Goal: Task Accomplishment & Management: Manage account settings

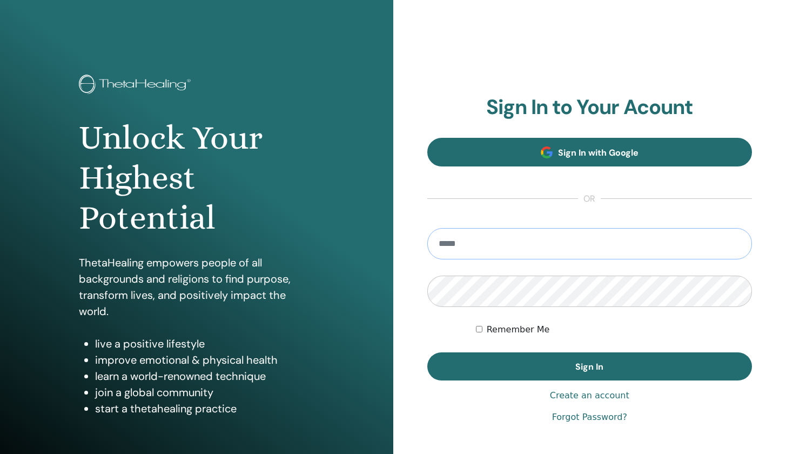
type input "**********"
click at [590, 366] on button "Sign In" at bounding box center [589, 366] width 325 height 28
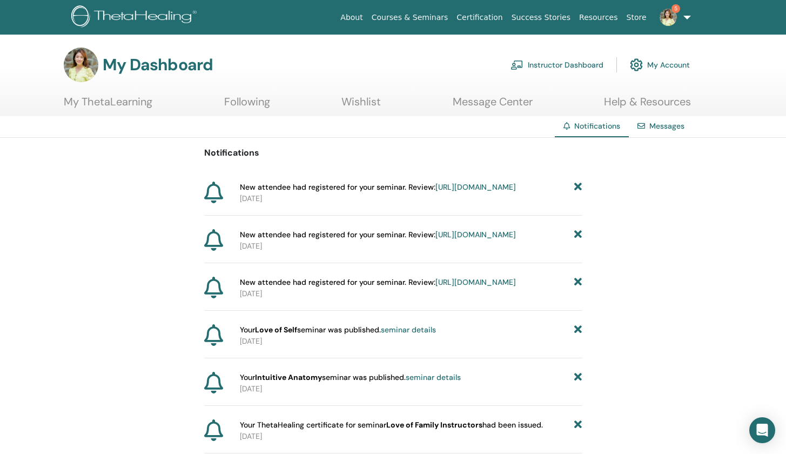
click at [471, 192] on link "https://member.thetahealing.com/instructor/seminar/374092/attendees" at bounding box center [476, 187] width 81 height 10
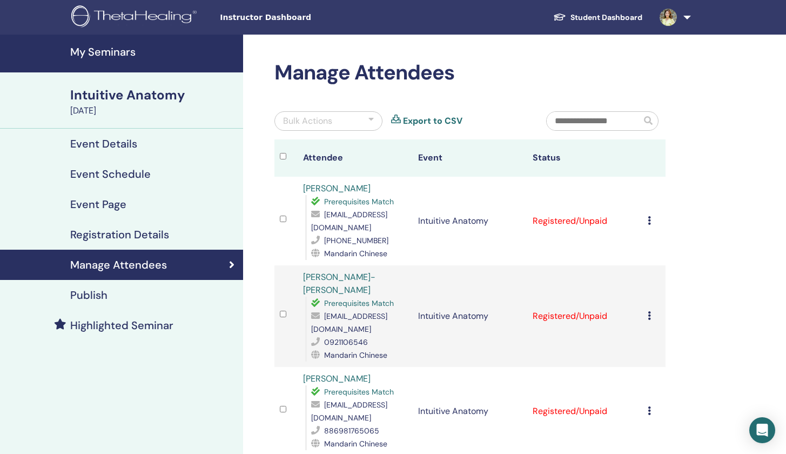
click at [652, 218] on div "Cancel Registration Do not auto-certify Mark as Paid Mark as Unpaid Mark as Abs…" at bounding box center [654, 221] width 12 height 13
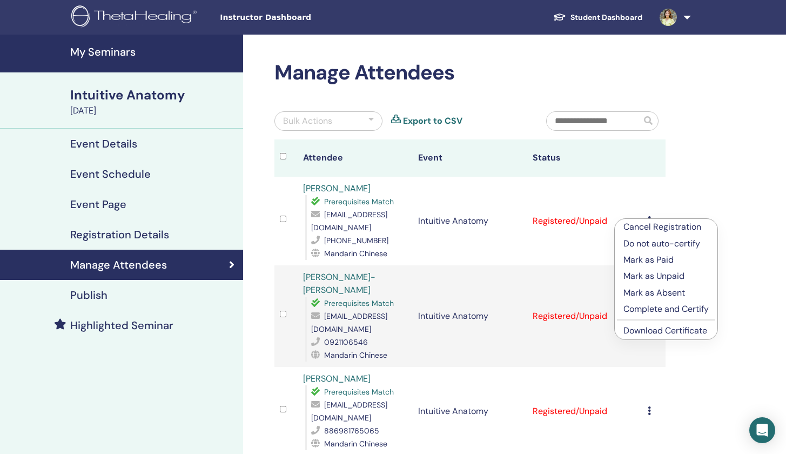
click at [657, 264] on p "Mark as Paid" at bounding box center [666, 259] width 85 height 13
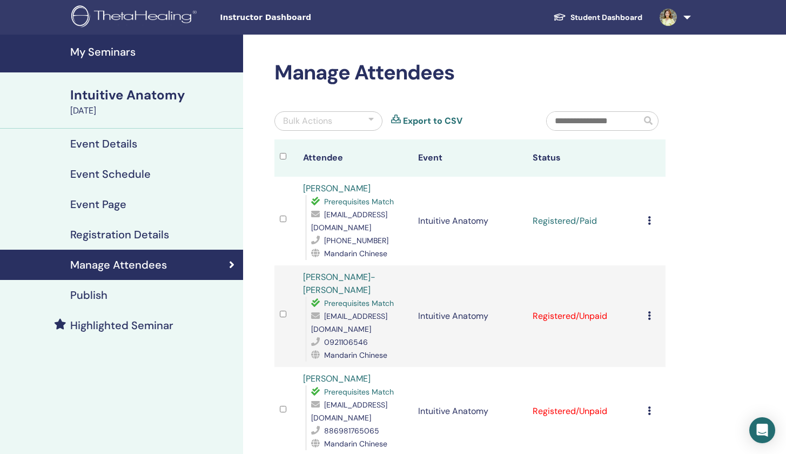
click at [647, 295] on td "Cancel Registration Do not auto-certify Mark as Paid Mark as Unpaid Mark as Abs…" at bounding box center [654, 316] width 23 height 102
click at [649, 311] on icon at bounding box center [649, 315] width 3 height 9
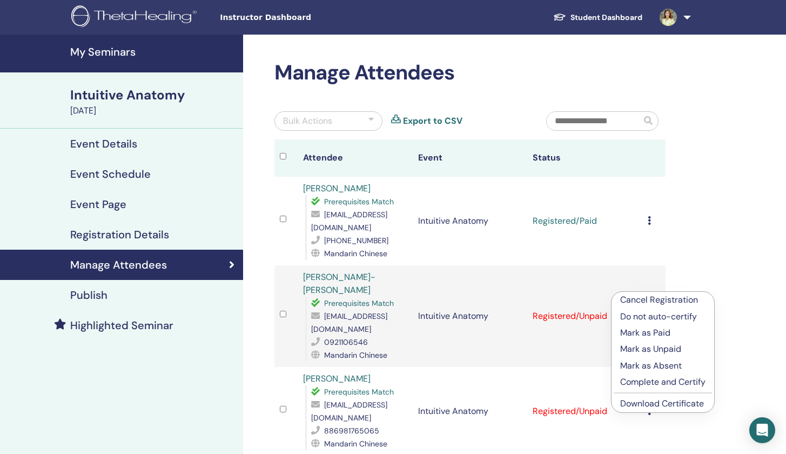
click at [645, 340] on li "Mark as Paid" at bounding box center [663, 333] width 103 height 16
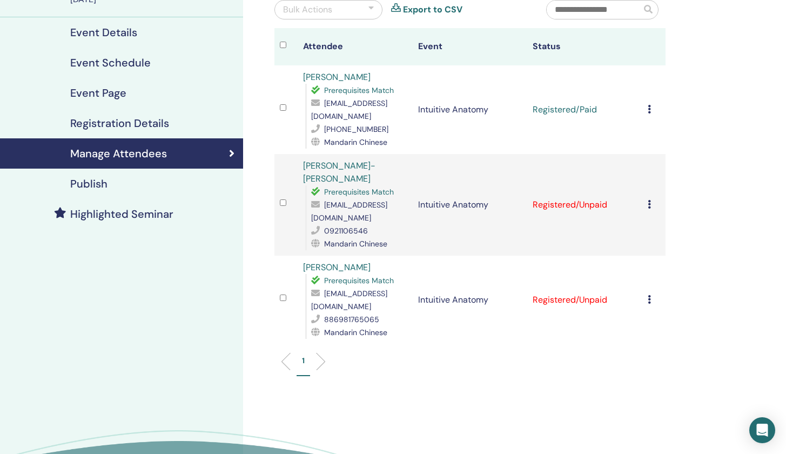
scroll to position [117, 0]
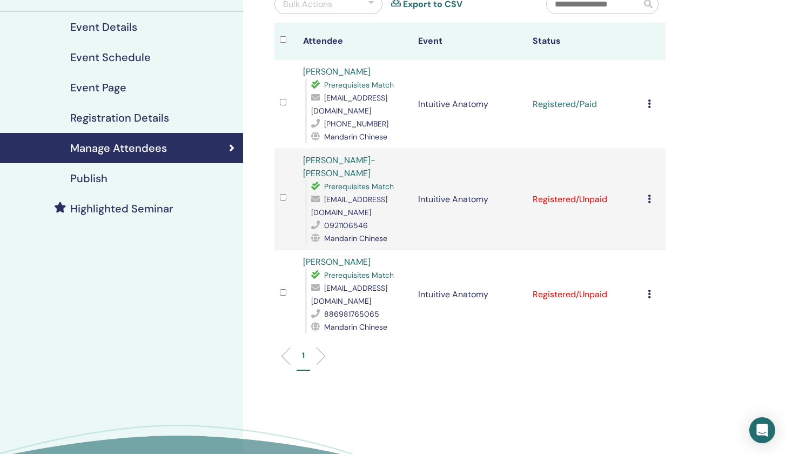
click at [649, 290] on icon at bounding box center [649, 294] width 3 height 9
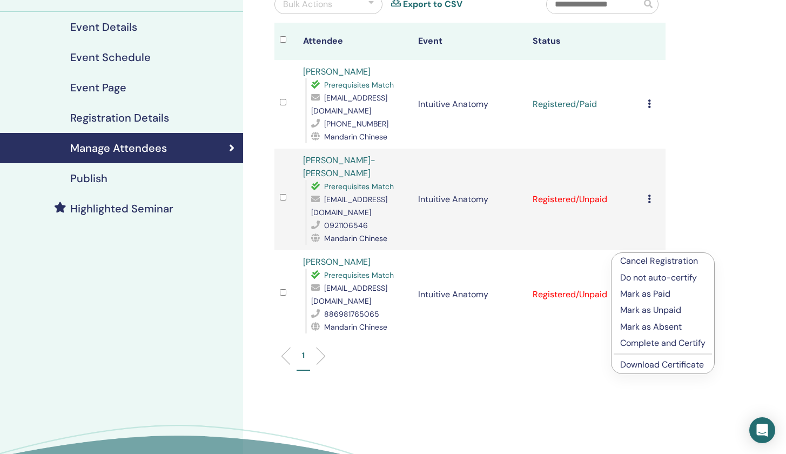
click at [644, 296] on p "Mark as Paid" at bounding box center [662, 294] width 85 height 13
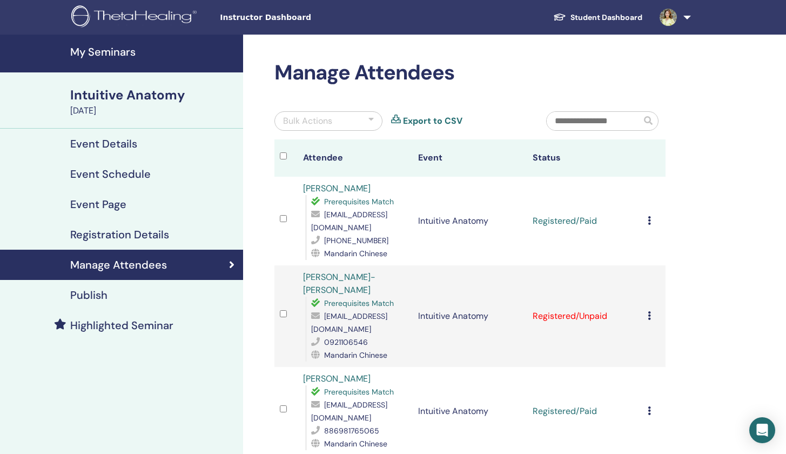
scroll to position [117, 0]
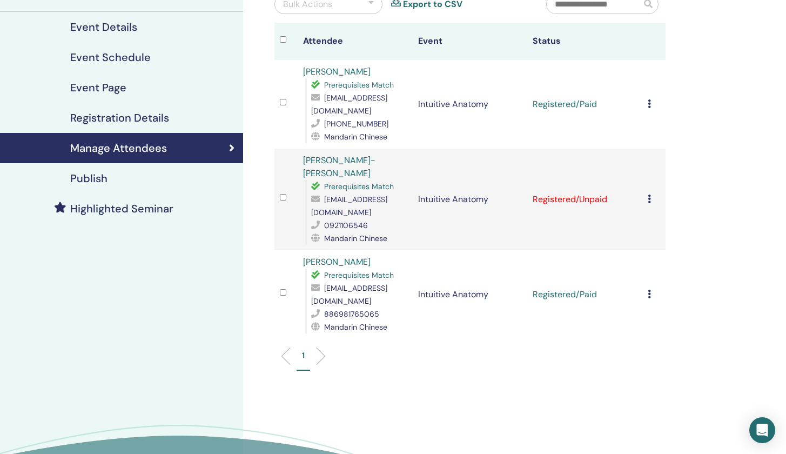
click at [649, 193] on div "Cancel Registration Do not auto-certify Mark as Paid Mark as Unpaid Mark as Abs…" at bounding box center [654, 199] width 12 height 13
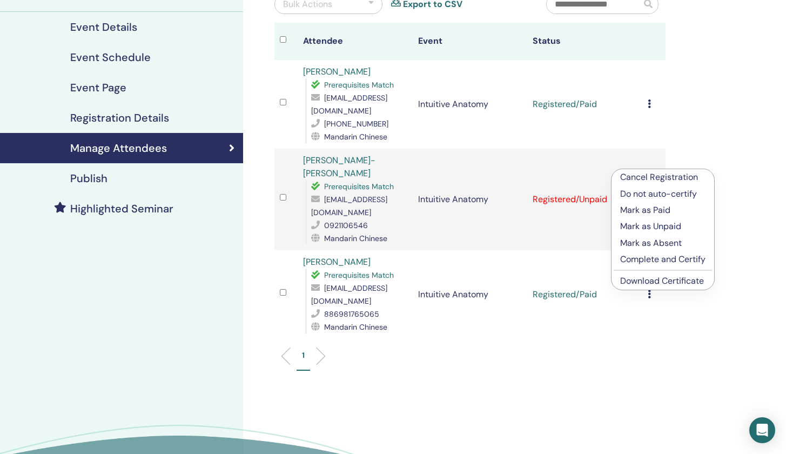
click at [646, 211] on p "Mark as Paid" at bounding box center [662, 210] width 85 height 13
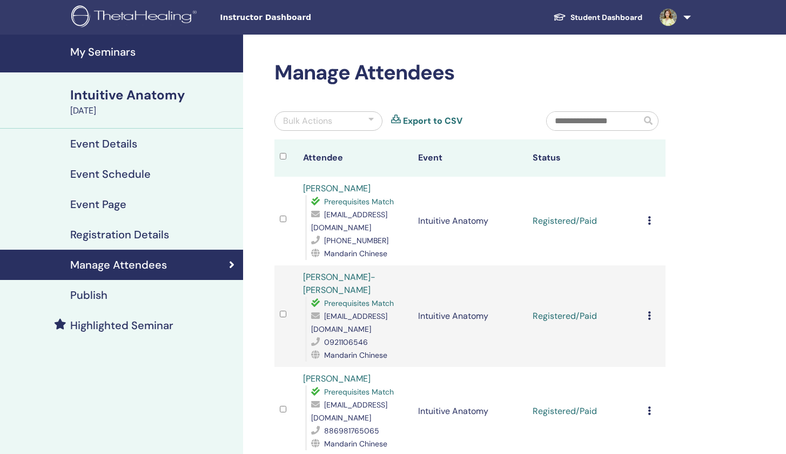
scroll to position [117, 0]
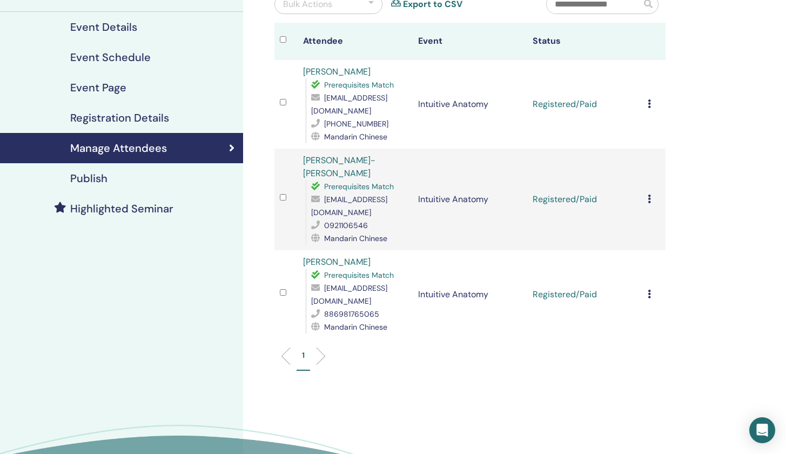
click at [652, 288] on div "Cancel Registration Do not auto-certify Mark as Paid Mark as Unpaid Mark as Abs…" at bounding box center [654, 294] width 12 height 13
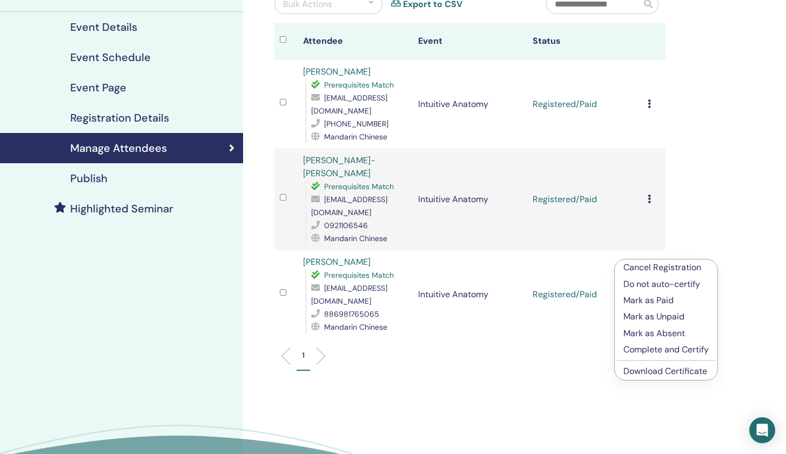
click at [659, 350] on p "Complete and Certify" at bounding box center [666, 349] width 85 height 13
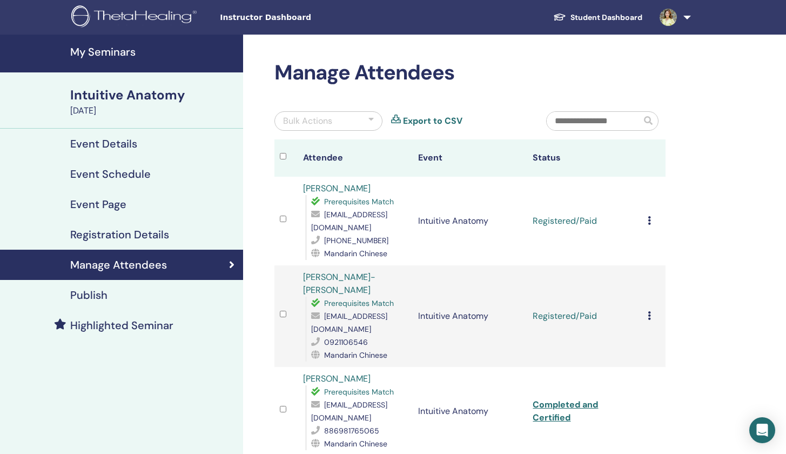
scroll to position [117, 0]
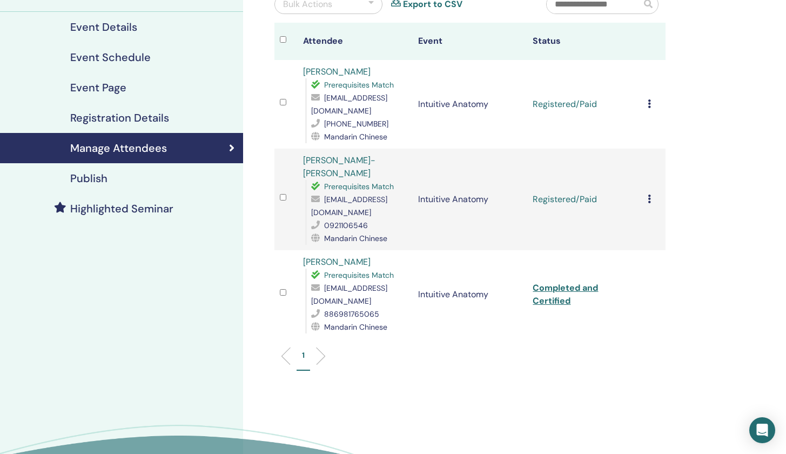
click at [650, 167] on td "Cancel Registration Do not auto-certify Mark as Paid Mark as Unpaid Mark as Abs…" at bounding box center [654, 200] width 23 height 102
click at [650, 166] on td "Cancel Registration Do not auto-certify Mark as Paid Mark as Unpaid Mark as Abs…" at bounding box center [654, 200] width 23 height 102
click at [559, 282] on link "Completed and Certified" at bounding box center [565, 294] width 65 height 24
click at [648, 195] on icon at bounding box center [649, 199] width 3 height 9
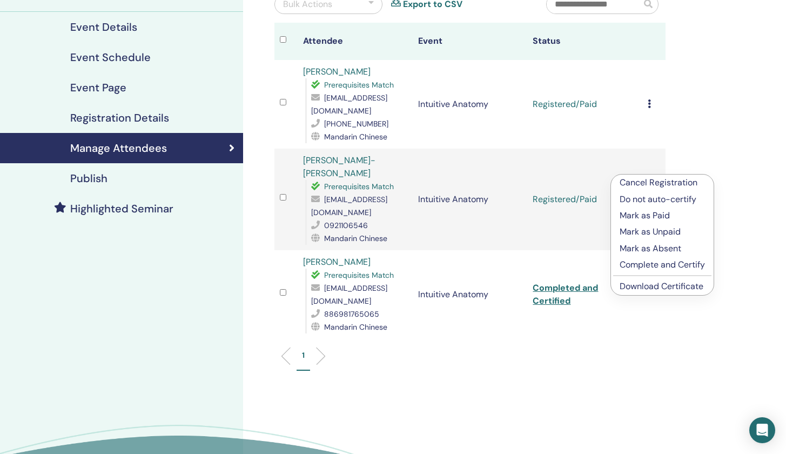
click at [632, 270] on p "Complete and Certify" at bounding box center [662, 264] width 85 height 13
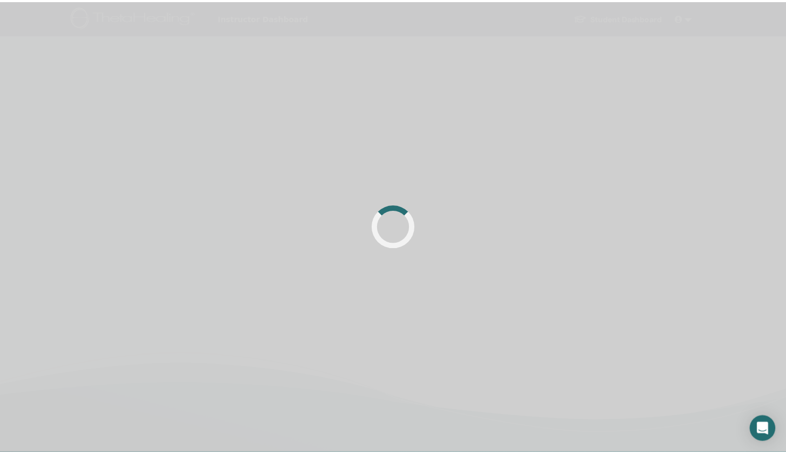
scroll to position [117, 0]
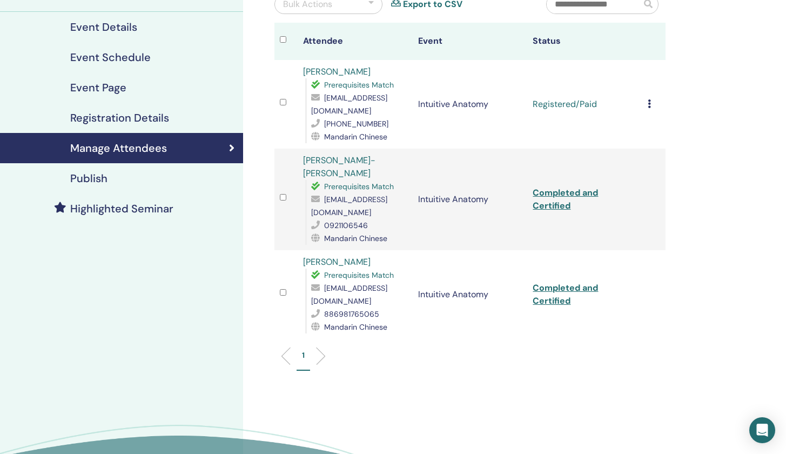
click at [579, 187] on link "Completed and Certified" at bounding box center [565, 199] width 65 height 24
click at [648, 99] on icon at bounding box center [649, 103] width 3 height 9
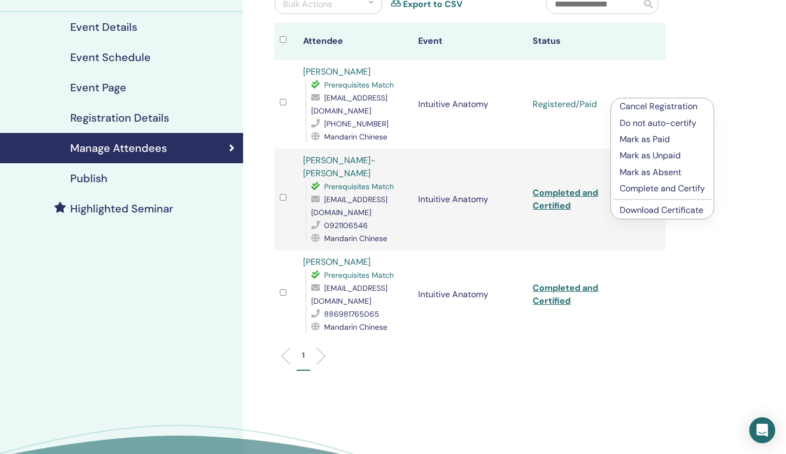
click at [650, 190] on p "Complete and Certify" at bounding box center [662, 188] width 85 height 13
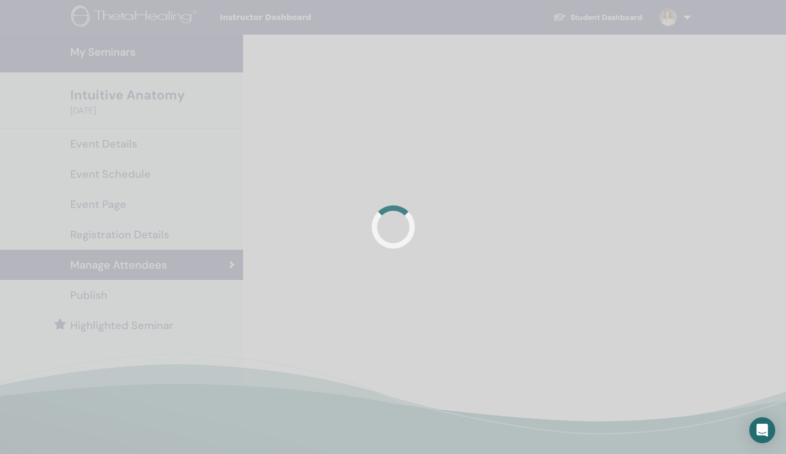
scroll to position [117, 0]
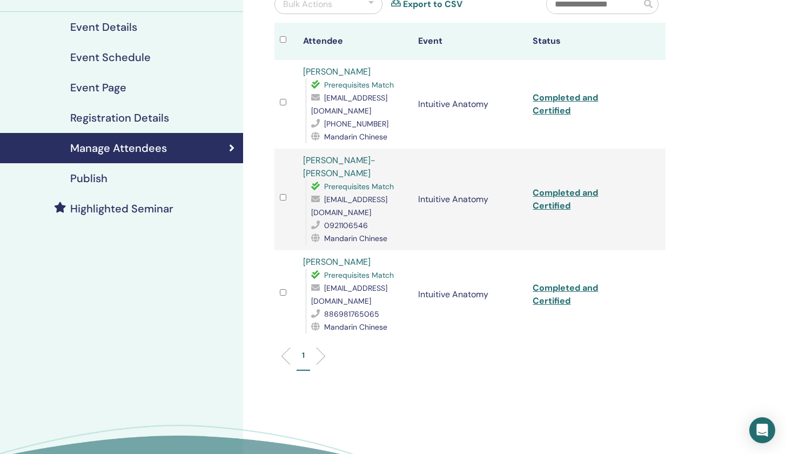
click at [564, 93] on link "Completed and Certified" at bounding box center [565, 104] width 65 height 24
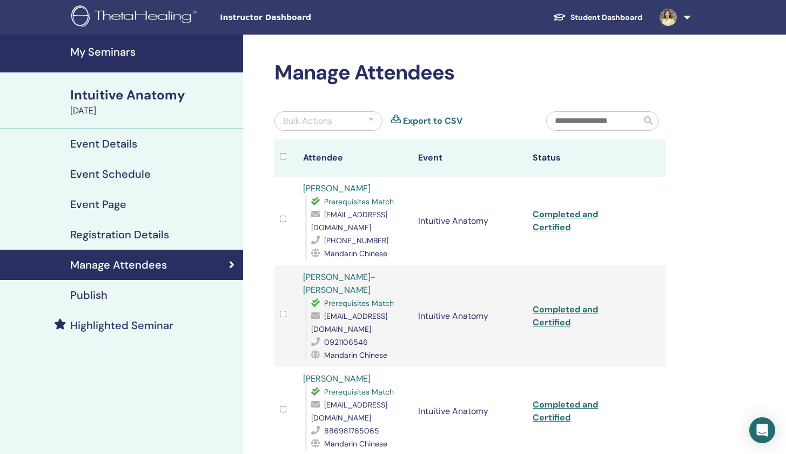
scroll to position [0, 0]
click at [89, 58] on h4 "My Seminars" at bounding box center [153, 51] width 166 height 13
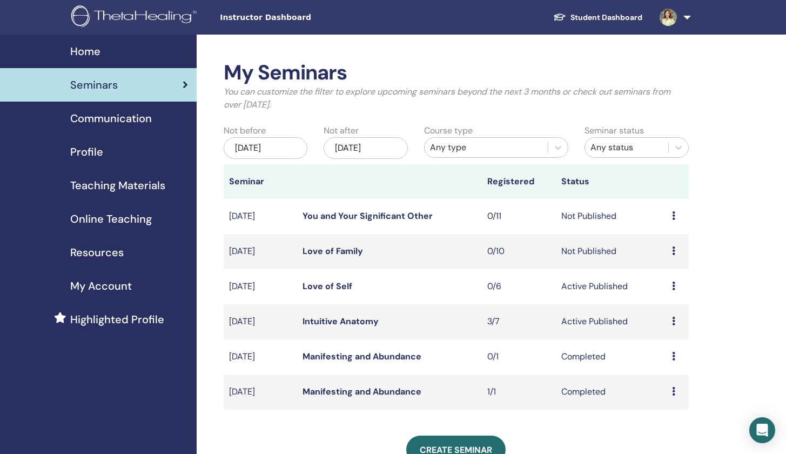
click at [674, 284] on icon at bounding box center [673, 286] width 3 height 9
click at [130, 181] on span "Teaching Materials" at bounding box center [117, 185] width 95 height 16
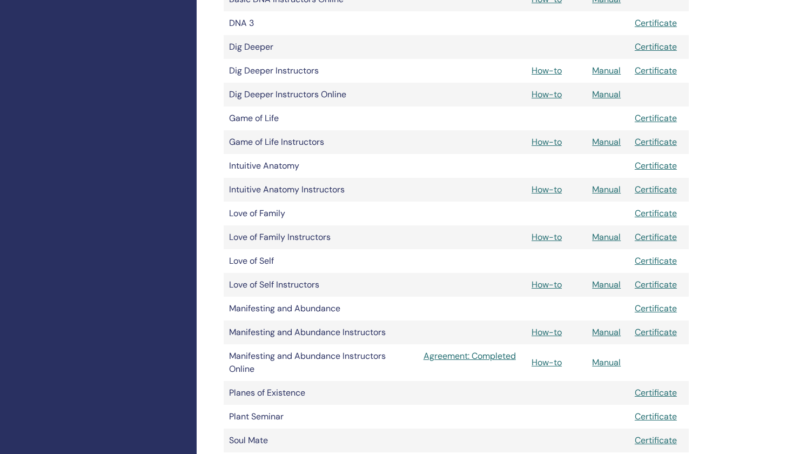
scroll to position [402, 0]
click at [610, 286] on link "Manual" at bounding box center [606, 283] width 29 height 11
